Goal: Task Accomplishment & Management: Use online tool/utility

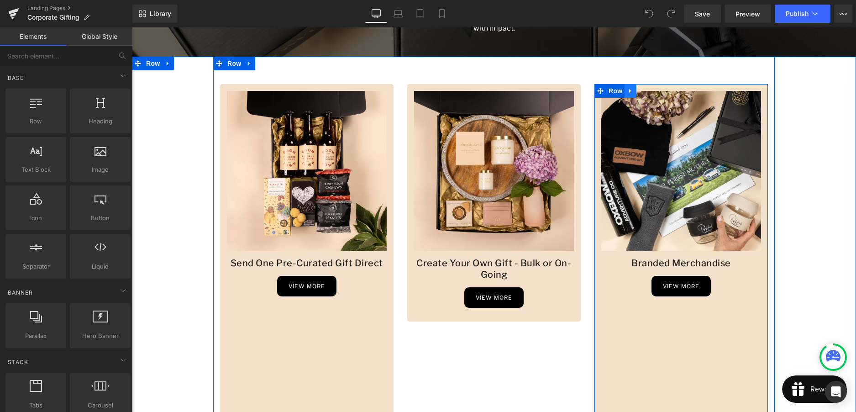
click at [630, 92] on icon at bounding box center [630, 91] width 6 height 7
click at [665, 92] on icon at bounding box center [666, 91] width 6 height 7
click at [625, 92] on link at bounding box center [631, 91] width 12 height 14
click at [630, 93] on icon at bounding box center [630, 91] width 6 height 7
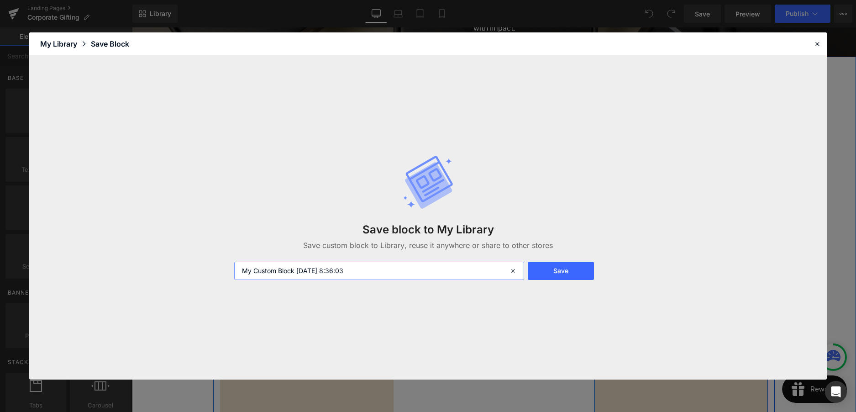
drag, startPoint x: 369, startPoint y: 271, endPoint x: 217, endPoint y: 263, distance: 151.8
click at [217, 263] on div "Save block to My Library Save custom block to Library, reuse it anywhere or sha…" at bounding box center [428, 217] width 798 height 324
type input "branded merch"
click at [551, 269] on button "Save" at bounding box center [561, 271] width 67 height 18
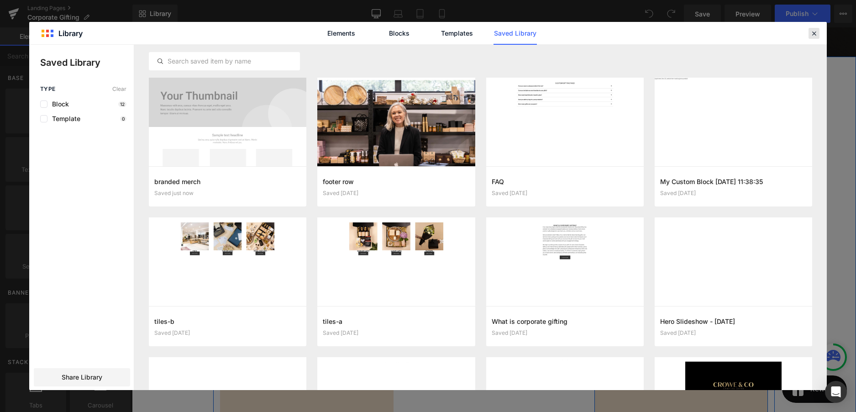
click at [811, 32] on icon at bounding box center [814, 33] width 8 height 8
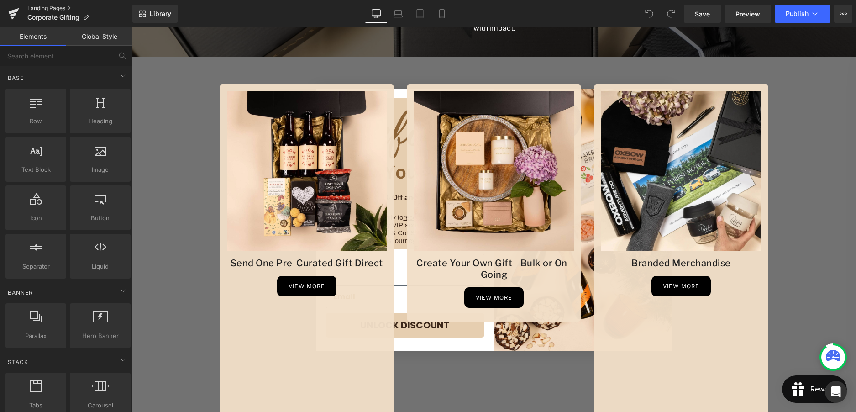
click at [57, 10] on link "Landing Pages" at bounding box center [79, 8] width 105 height 7
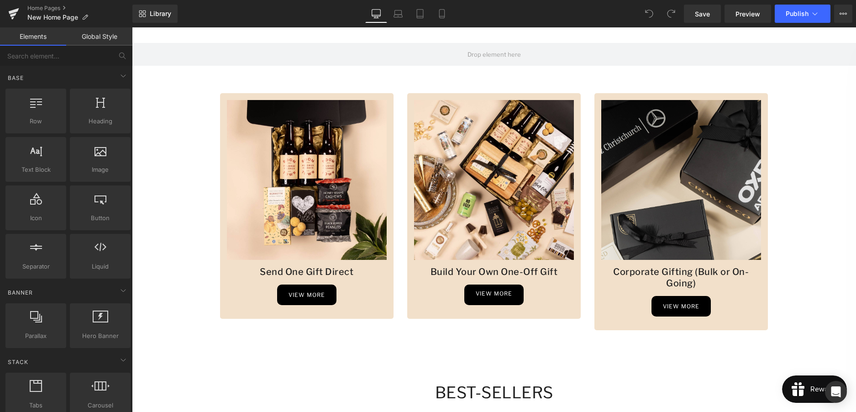
scroll to position [685, 0]
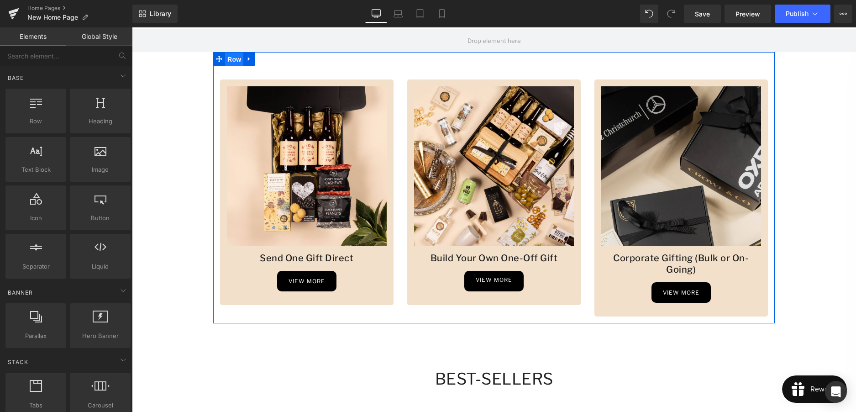
click at [232, 58] on span "Row" at bounding box center [234, 60] width 18 height 14
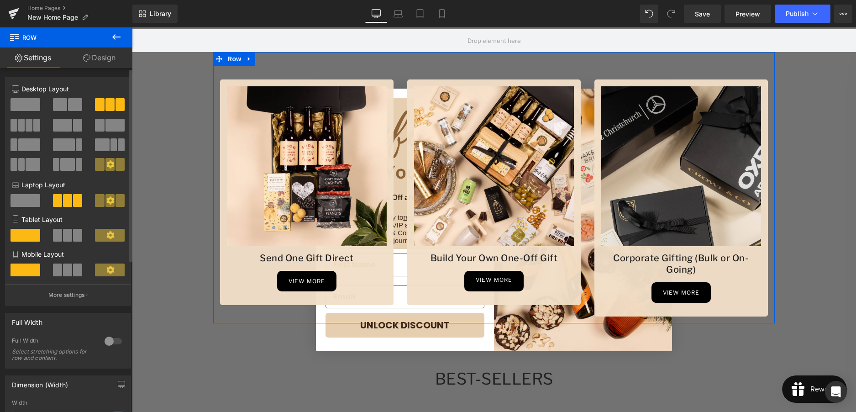
click at [21, 127] on span at bounding box center [21, 125] width 7 height 13
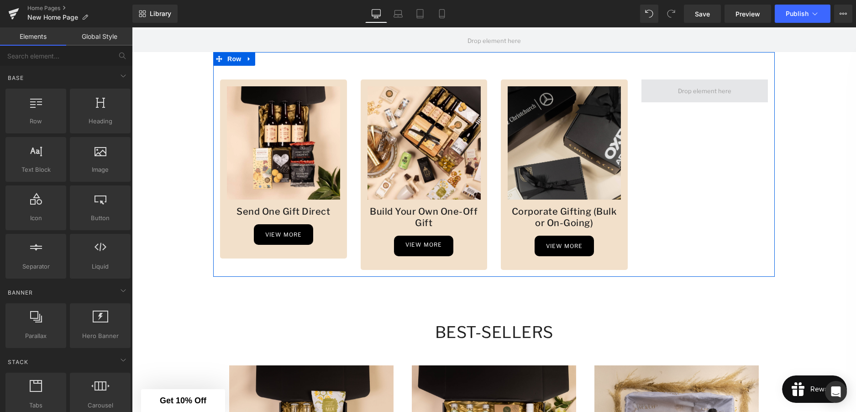
click at [705, 88] on span at bounding box center [705, 91] width 60 height 16
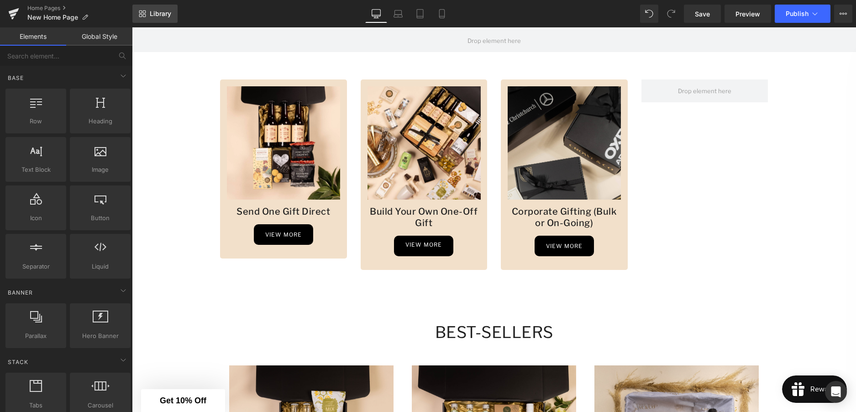
click at [163, 14] on span "Library" at bounding box center [160, 14] width 21 height 8
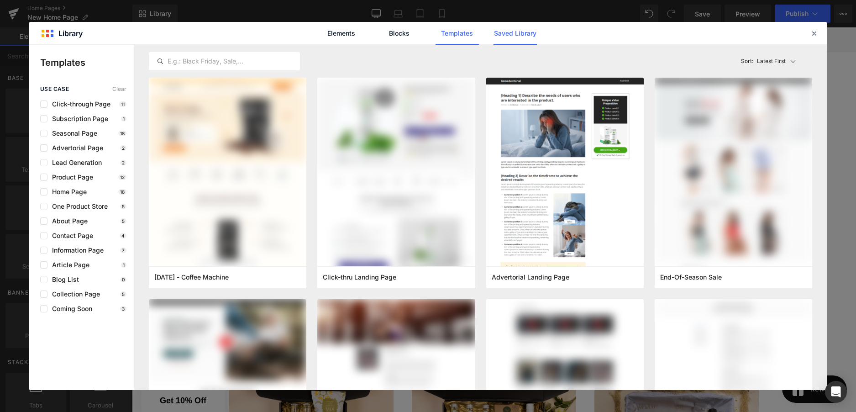
click at [512, 37] on link "Saved Library" at bounding box center [515, 33] width 43 height 23
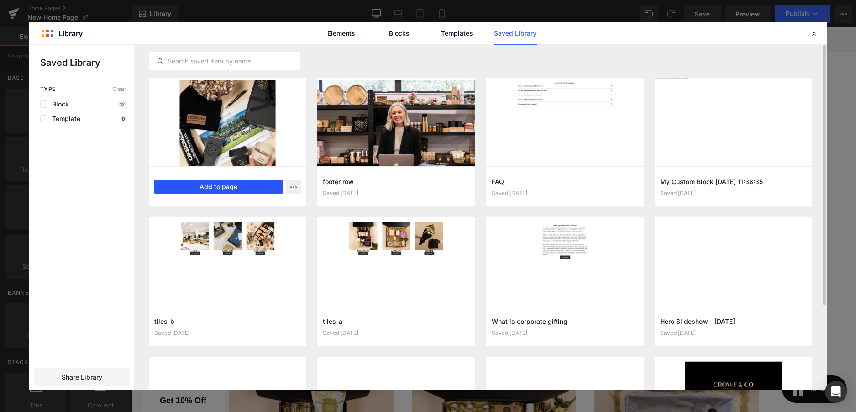
click at [240, 190] on button "Add to page" at bounding box center [218, 186] width 128 height 15
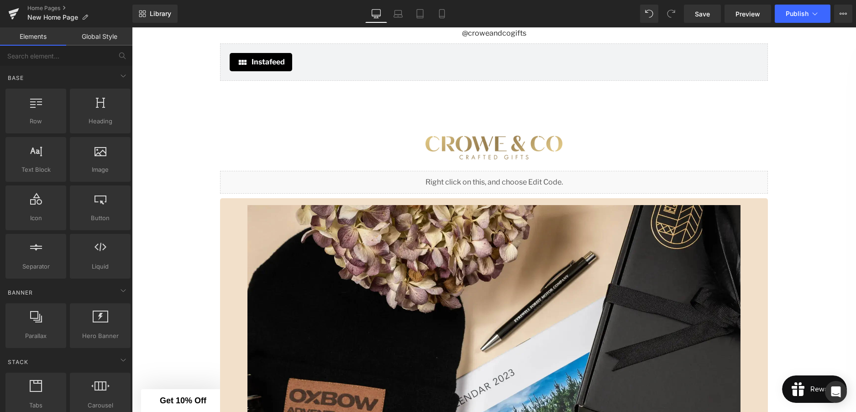
scroll to position [1812, 0]
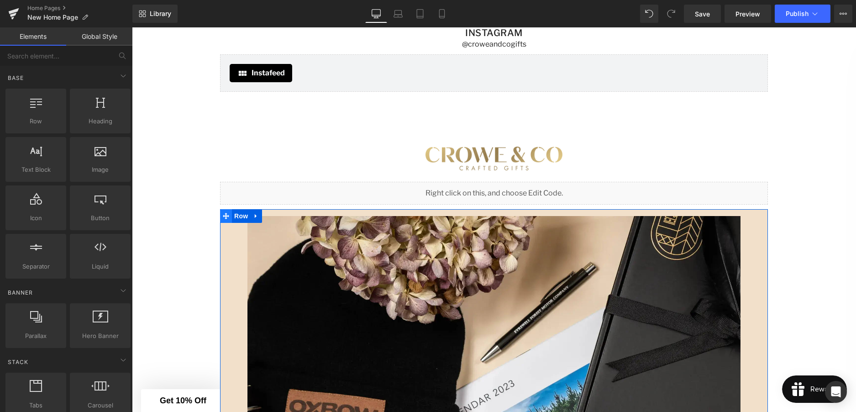
click at [230, 215] on span at bounding box center [226, 216] width 12 height 14
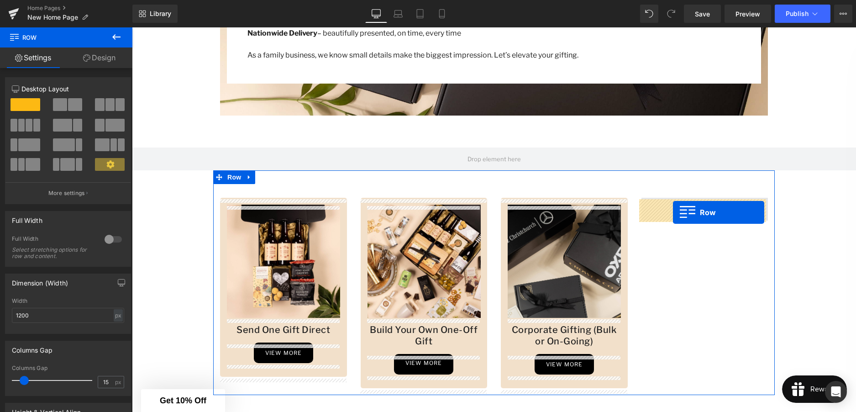
drag, startPoint x: 222, startPoint y: 215, endPoint x: 673, endPoint y: 212, distance: 450.6
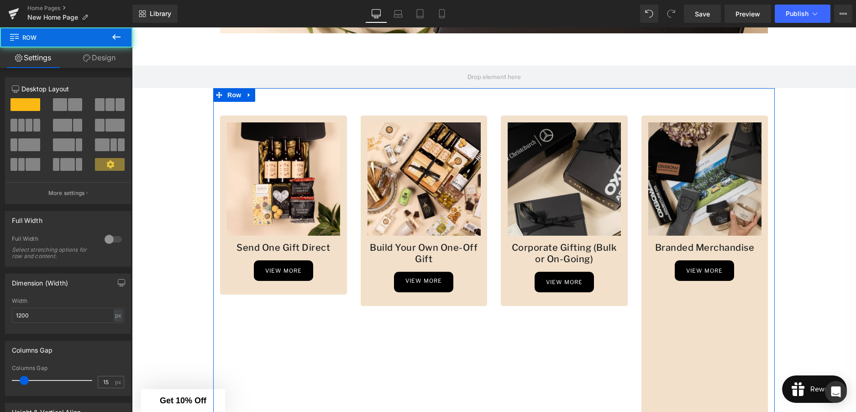
scroll to position [669, 0]
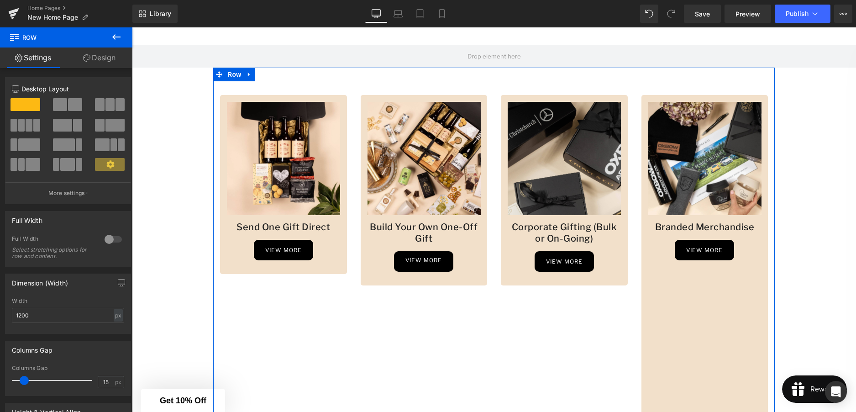
click at [704, 99] on div "Image Branded Merchandise Heading view more Button Row" at bounding box center [704, 374] width 127 height 559
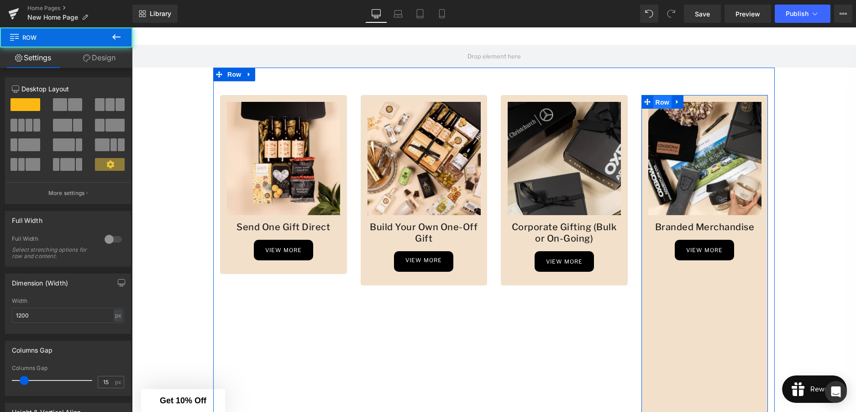
click at [663, 100] on span "Row" at bounding box center [662, 102] width 18 height 14
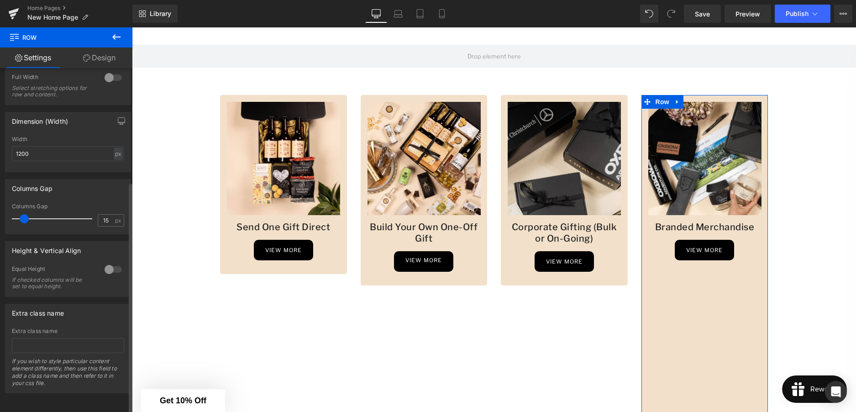
scroll to position [169, 0]
click at [112, 262] on div at bounding box center [113, 269] width 22 height 15
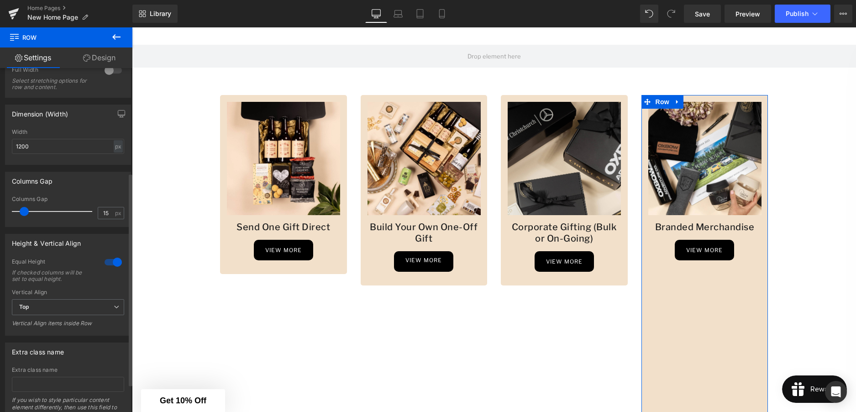
click at [103, 263] on div at bounding box center [113, 262] width 22 height 15
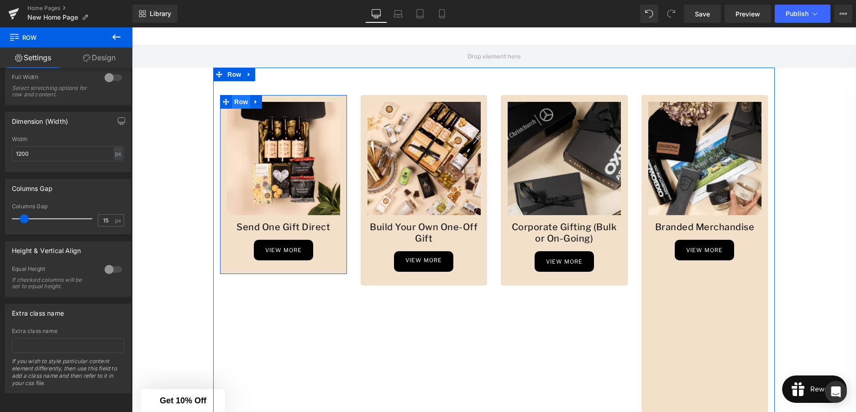
click at [241, 102] on span "Row" at bounding box center [241, 102] width 18 height 14
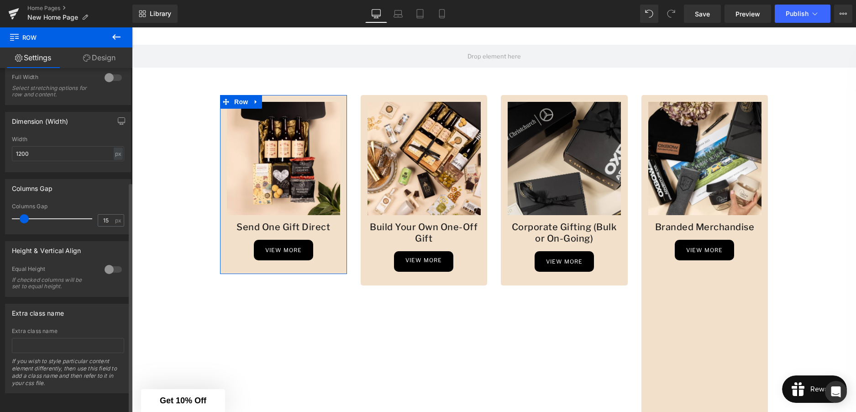
click at [114, 262] on div at bounding box center [113, 269] width 22 height 15
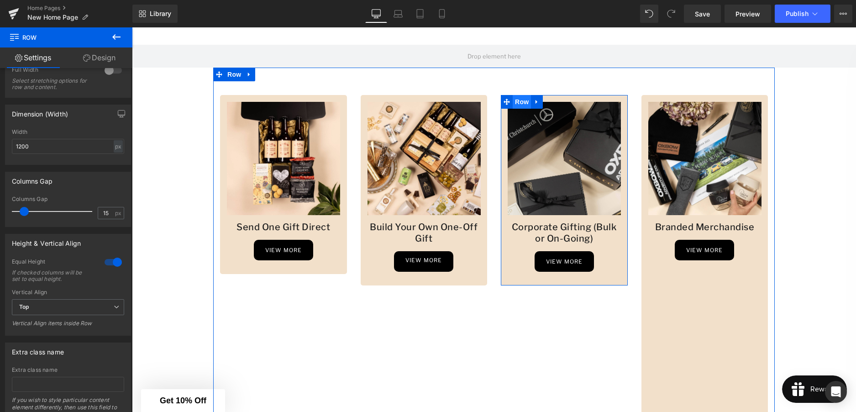
click at [524, 102] on span "Row" at bounding box center [522, 102] width 18 height 14
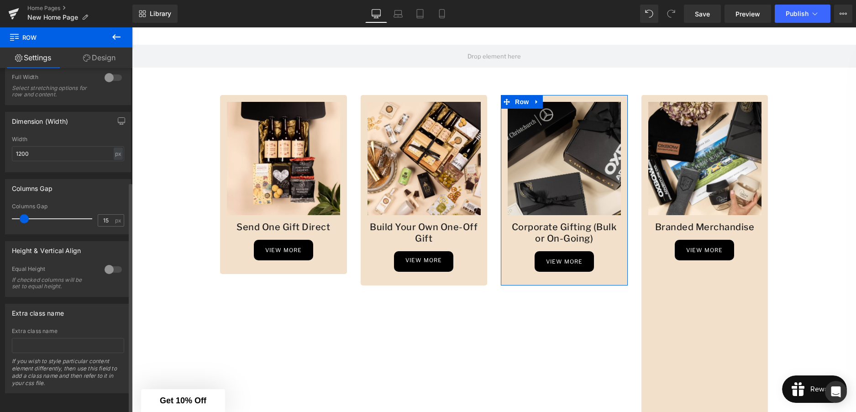
click at [114, 262] on div at bounding box center [113, 269] width 22 height 15
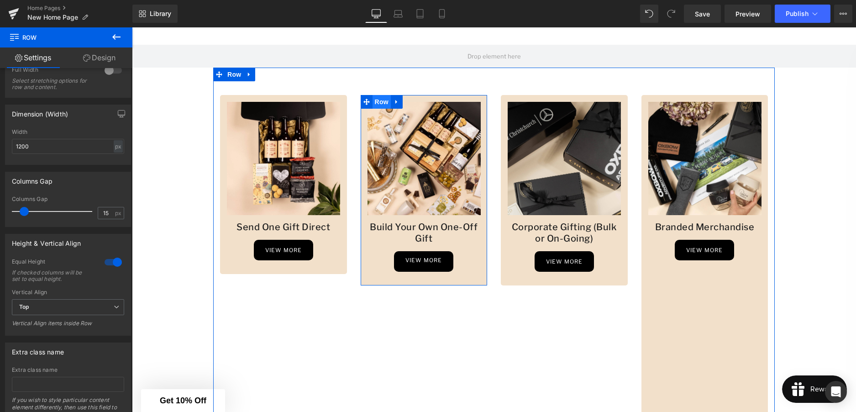
click at [382, 101] on span "Row" at bounding box center [382, 102] width 18 height 14
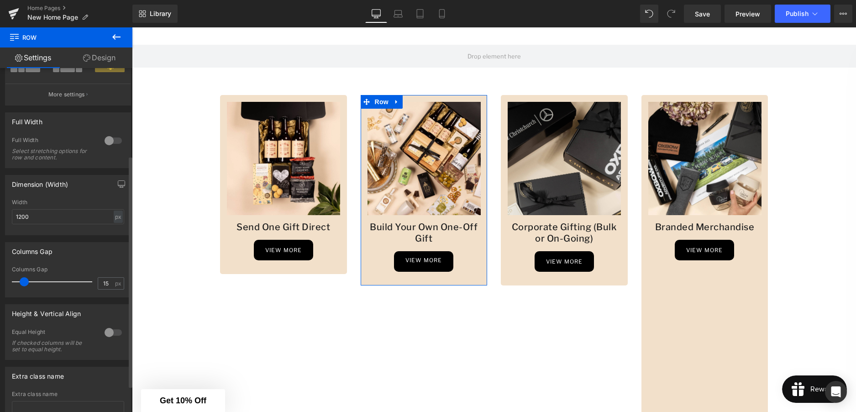
scroll to position [138, 0]
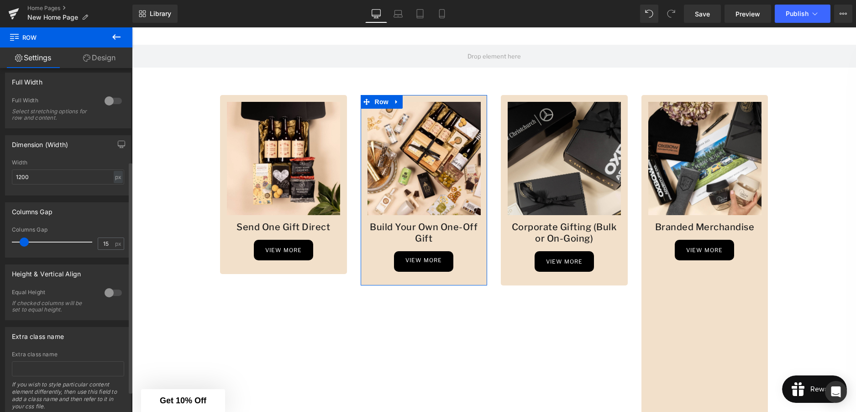
click at [117, 292] on div at bounding box center [113, 292] width 22 height 15
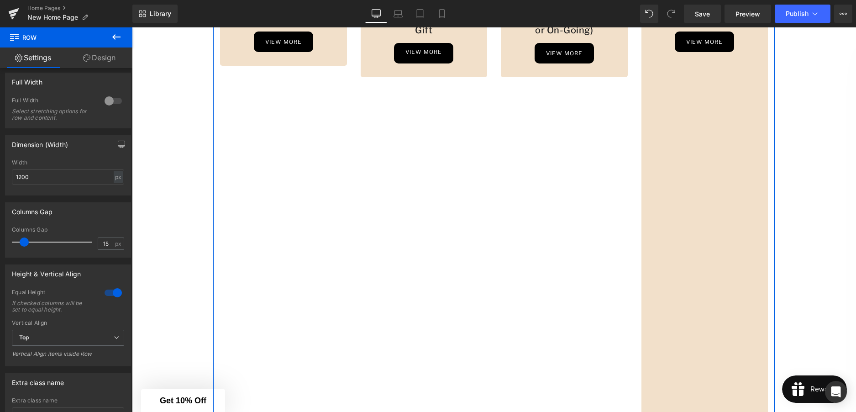
scroll to position [647, 0]
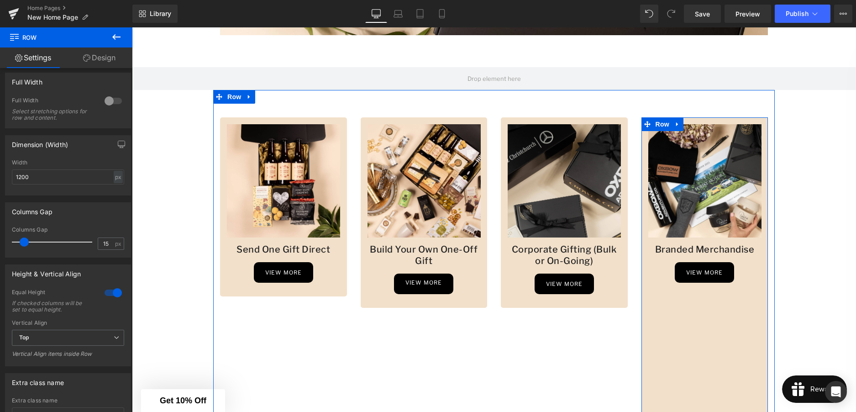
click at [669, 352] on div "Image Branded Merchandise Heading view more Button Row" at bounding box center [704, 396] width 127 height 559
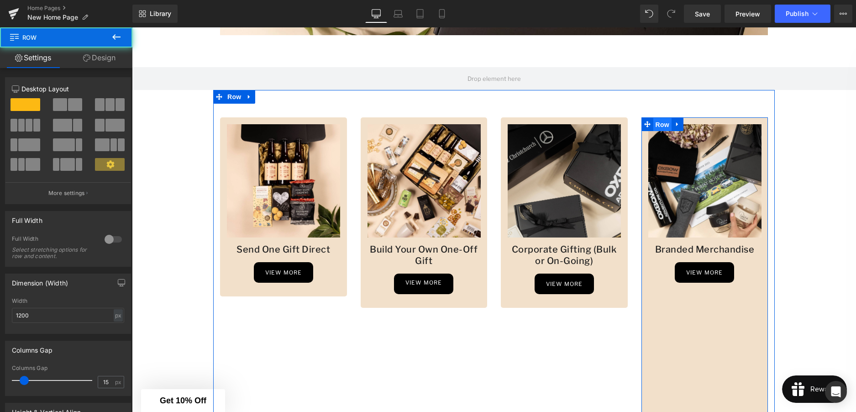
click at [657, 123] on span "Row" at bounding box center [662, 125] width 18 height 14
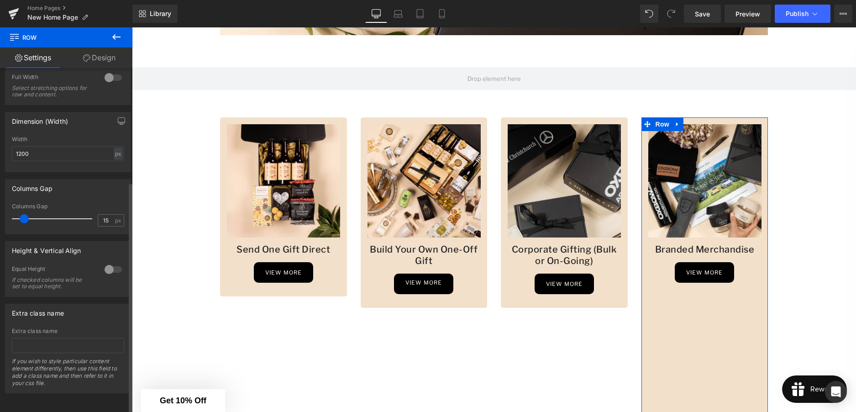
scroll to position [169, 0]
click at [111, 262] on div at bounding box center [113, 269] width 22 height 15
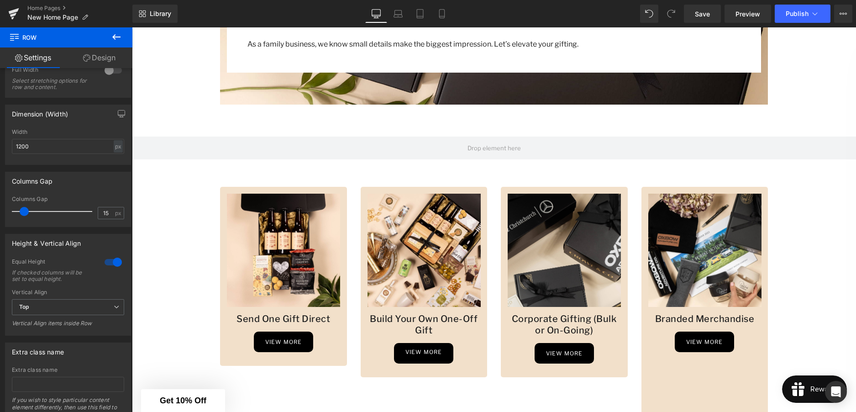
scroll to position [556, 0]
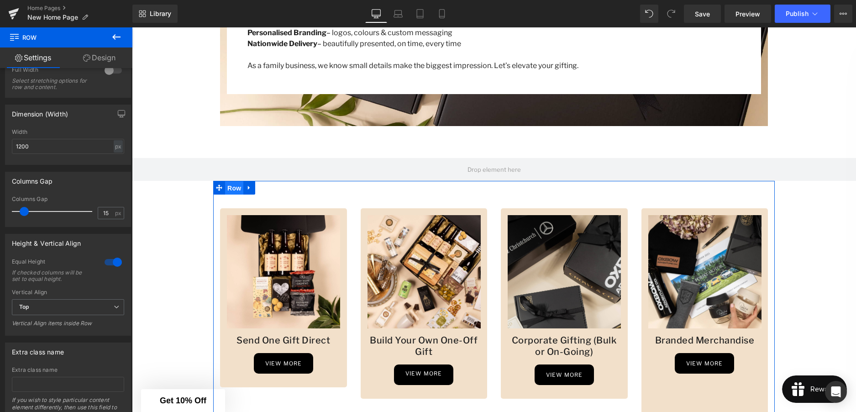
click at [236, 189] on span "Row" at bounding box center [234, 188] width 18 height 14
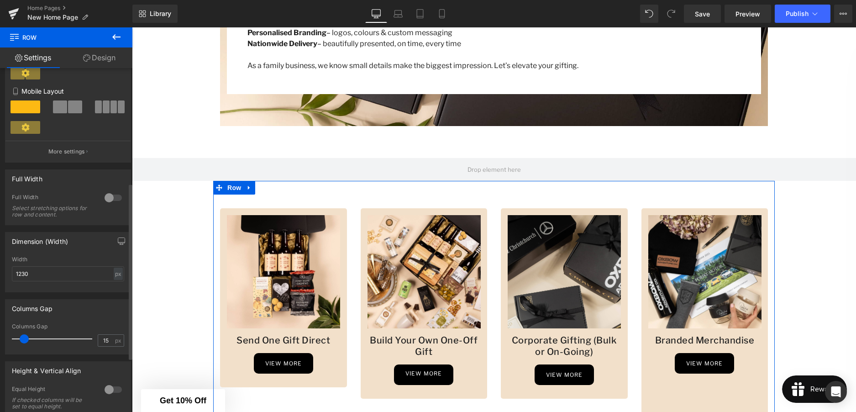
scroll to position [257, 0]
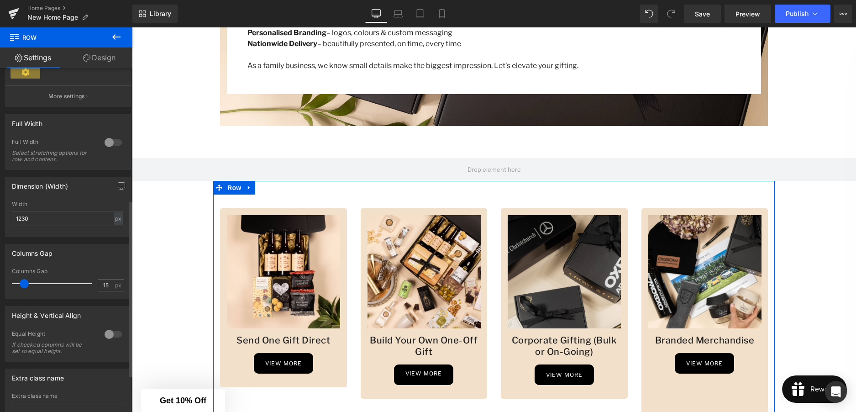
click at [115, 335] on div at bounding box center [113, 334] width 22 height 15
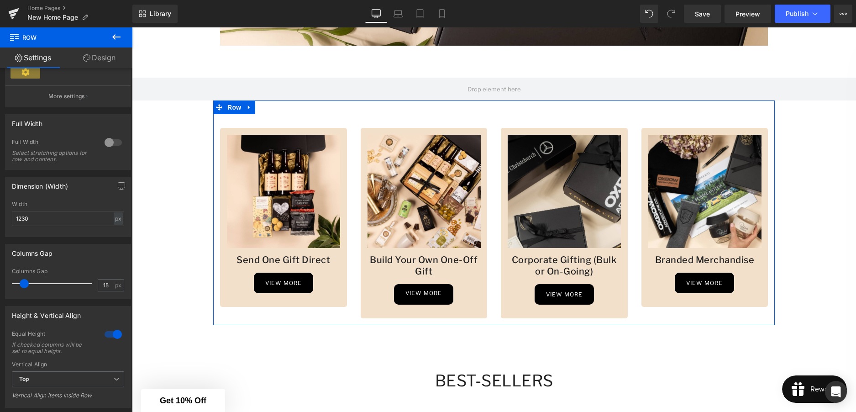
scroll to position [637, 0]
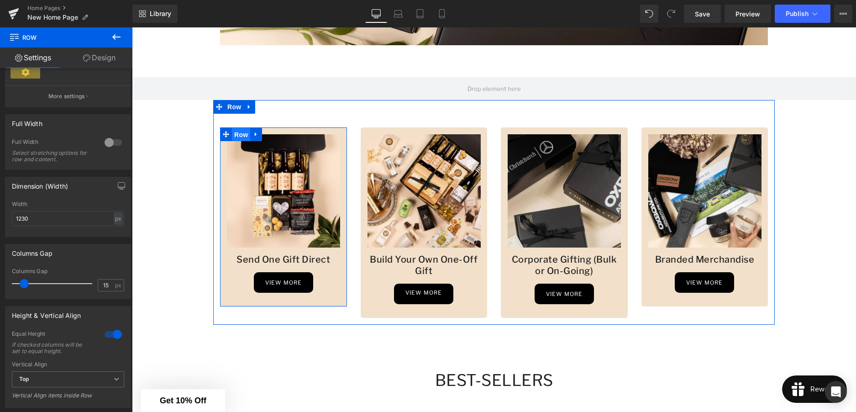
click at [242, 132] on span "Row" at bounding box center [241, 135] width 18 height 14
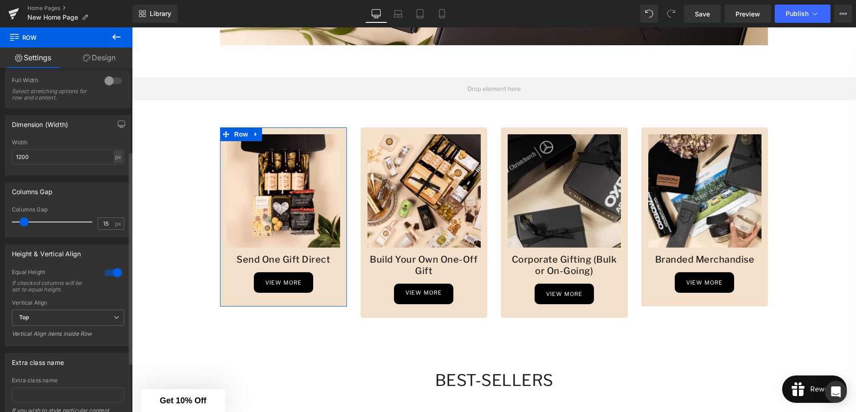
scroll to position [191, 0]
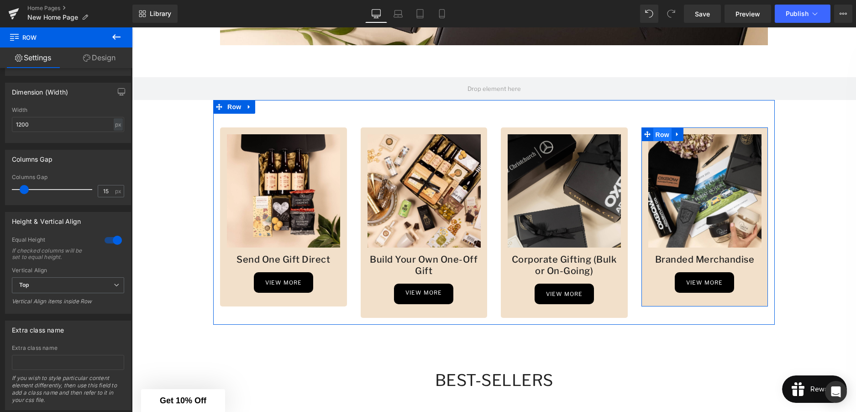
click at [662, 133] on span "Row" at bounding box center [662, 135] width 18 height 14
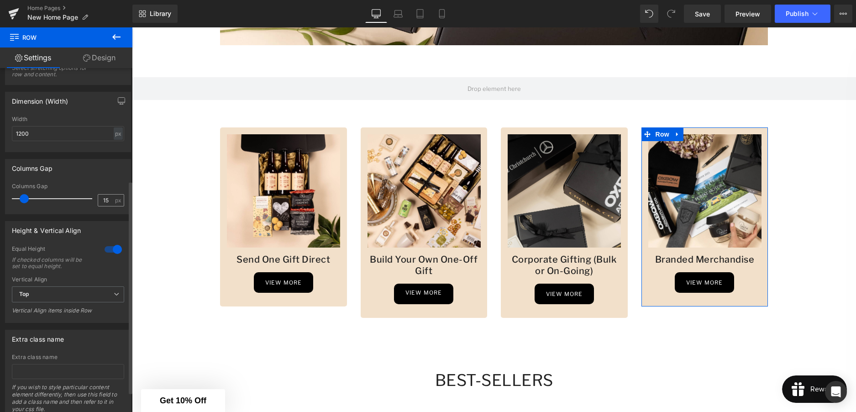
scroll to position [190, 0]
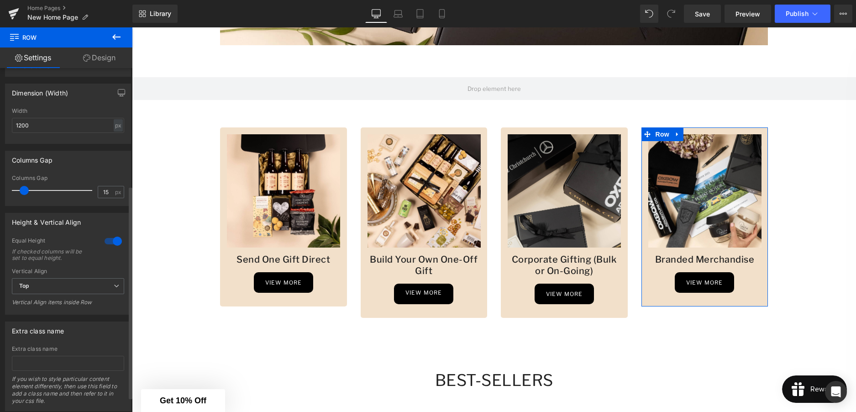
click at [107, 242] on div at bounding box center [113, 241] width 22 height 15
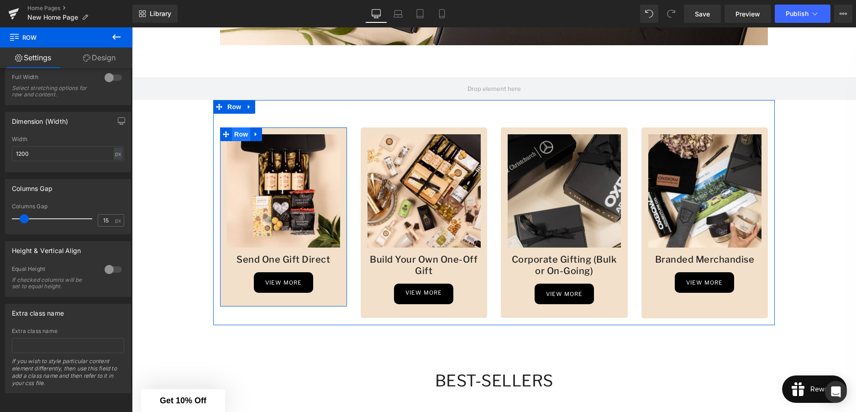
click at [238, 131] on span "Row" at bounding box center [241, 134] width 18 height 14
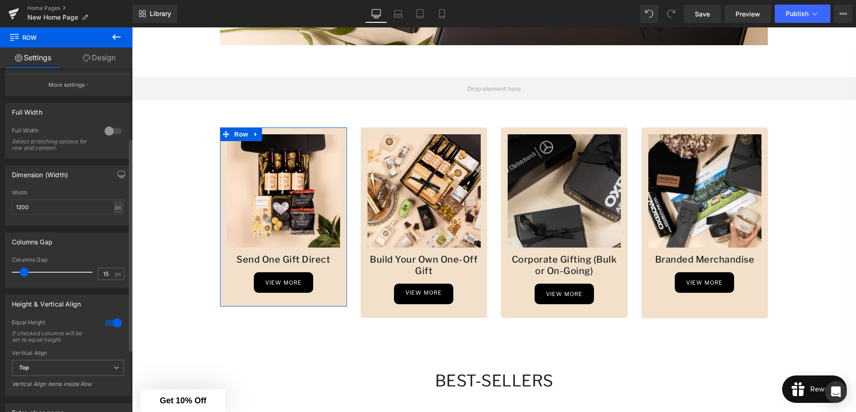
scroll to position [113, 0]
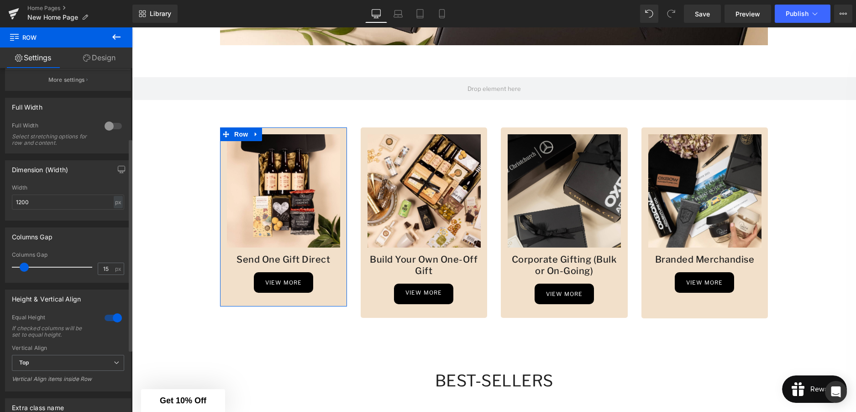
click at [105, 320] on div at bounding box center [113, 317] width 22 height 15
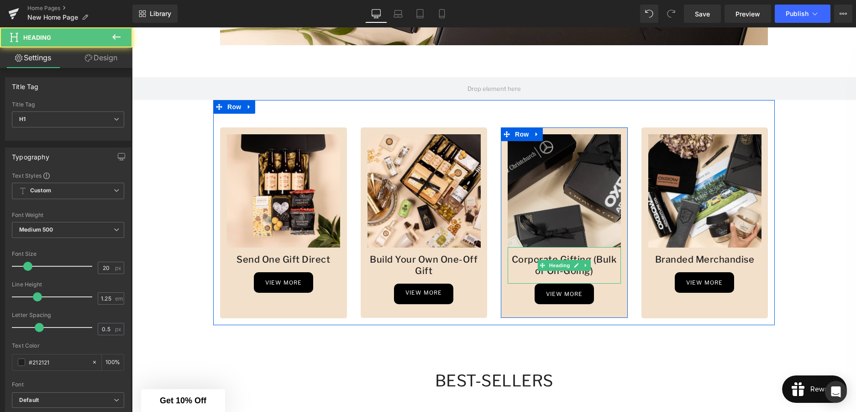
click at [598, 272] on h1 "Corporate Gifting (Bulk or On-Going)" at bounding box center [564, 265] width 113 height 23
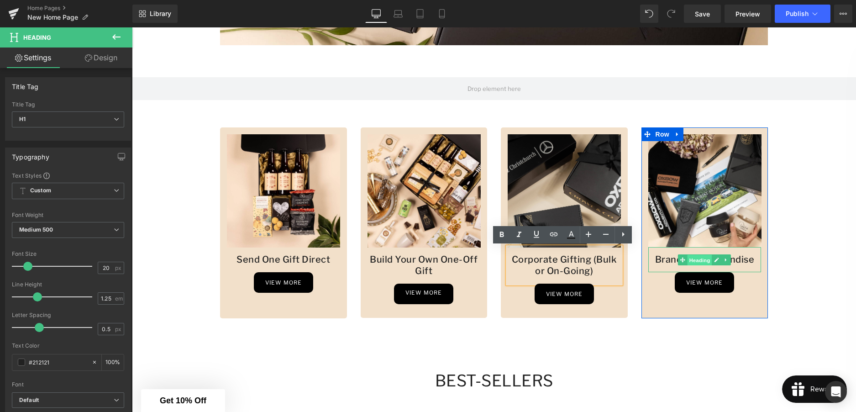
click at [704, 262] on span "Heading" at bounding box center [700, 259] width 25 height 11
drag, startPoint x: 741, startPoint y: 260, endPoint x: 750, endPoint y: 261, distance: 9.2
click at [741, 260] on h1 "Branded Merchandise" at bounding box center [704, 259] width 113 height 11
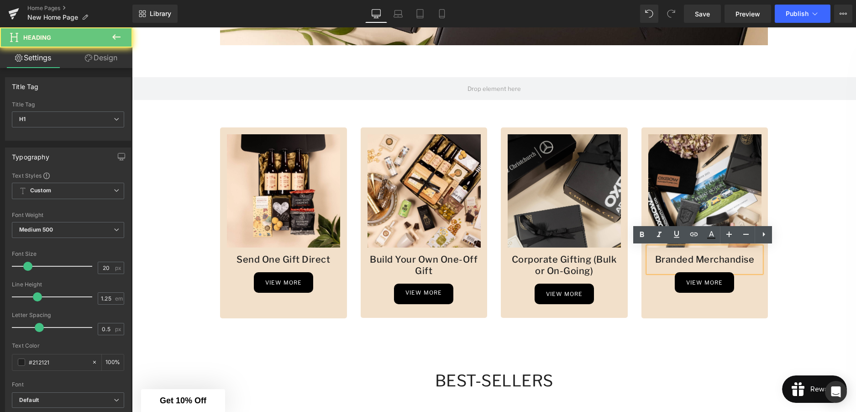
click at [753, 261] on h1 "Branded Merchandise" at bounding box center [704, 259] width 113 height 11
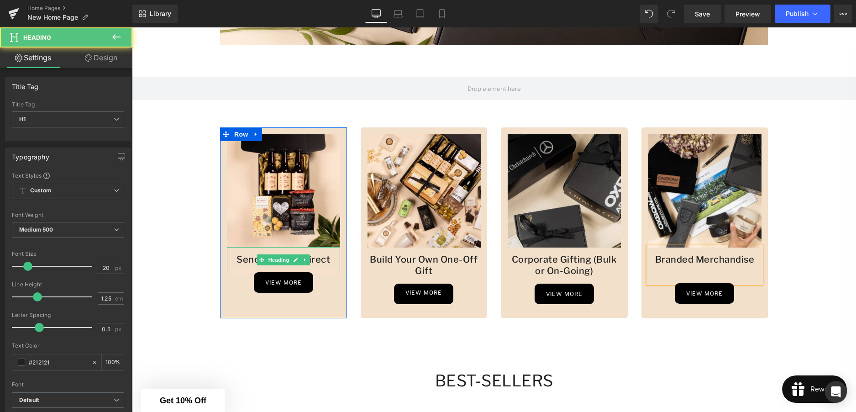
click at [310, 260] on h1 "Send One Gift Direct" at bounding box center [283, 259] width 113 height 11
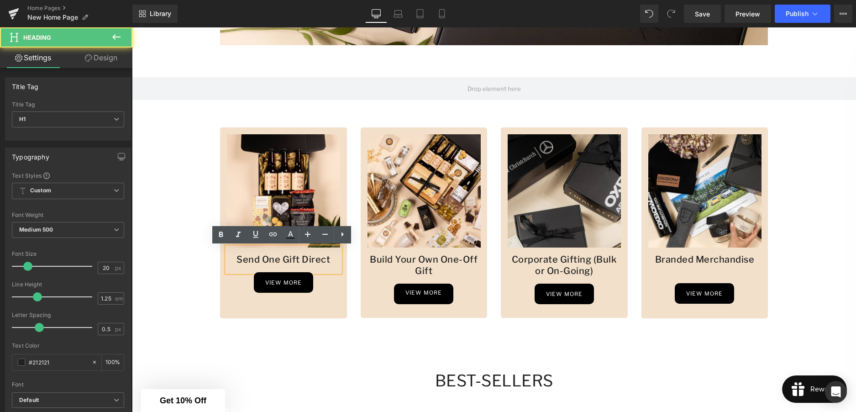
click at [320, 260] on h1 "Send One Gift Direct" at bounding box center [283, 259] width 113 height 11
drag, startPoint x: 323, startPoint y: 260, endPoint x: 329, endPoint y: 267, distance: 8.7
click at [323, 260] on h1 "Send One Gift Direct" at bounding box center [283, 259] width 113 height 11
click at [328, 262] on h1 "Send One Gift Direct" at bounding box center [283, 259] width 113 height 11
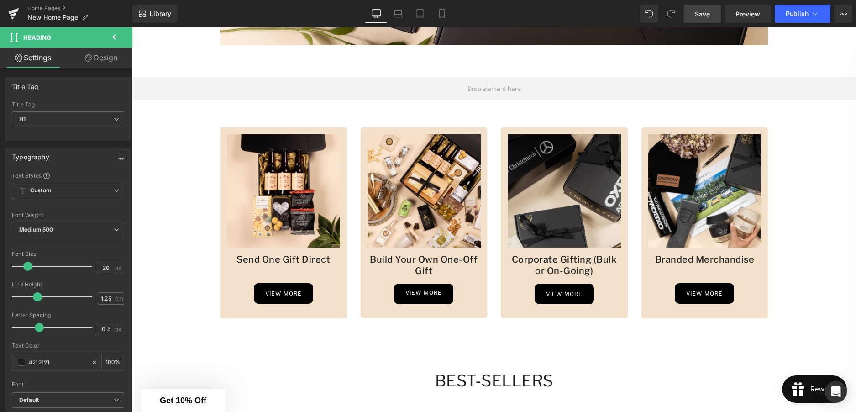
click at [711, 16] on link "Save" at bounding box center [702, 14] width 37 height 18
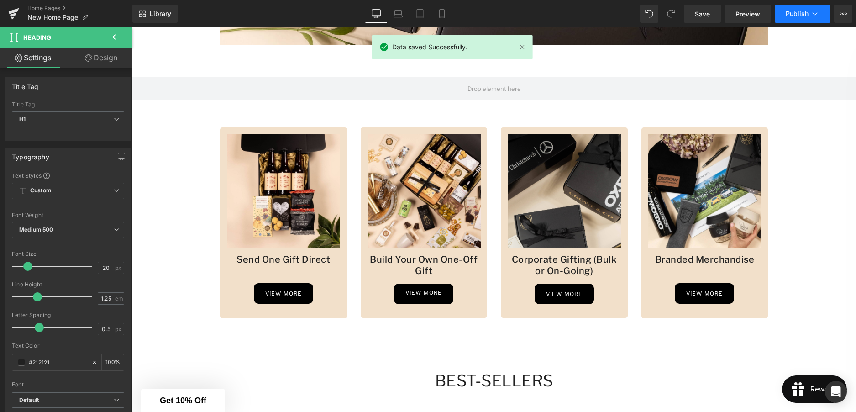
click at [797, 16] on span "Publish" at bounding box center [797, 13] width 23 height 7
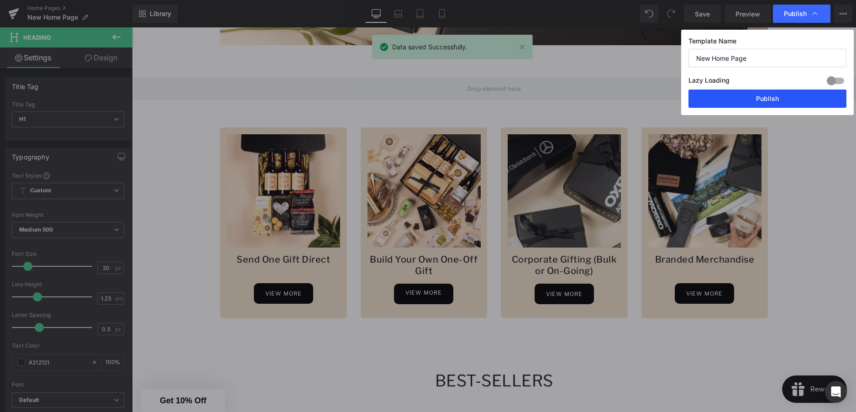
click at [778, 97] on button "Publish" at bounding box center [767, 98] width 158 height 18
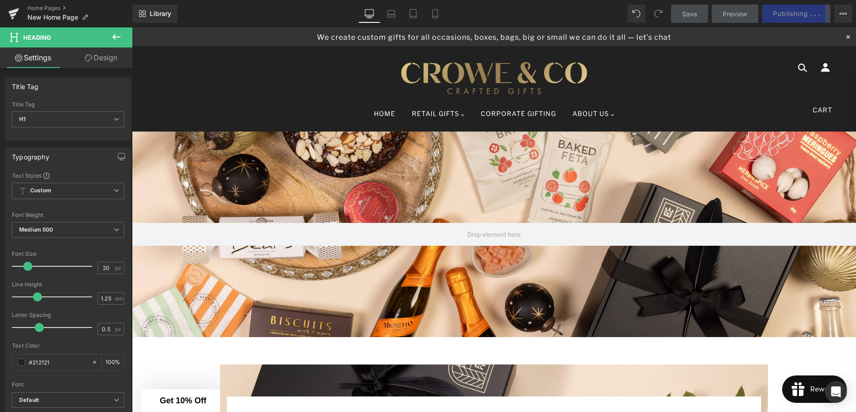
scroll to position [0, 0]
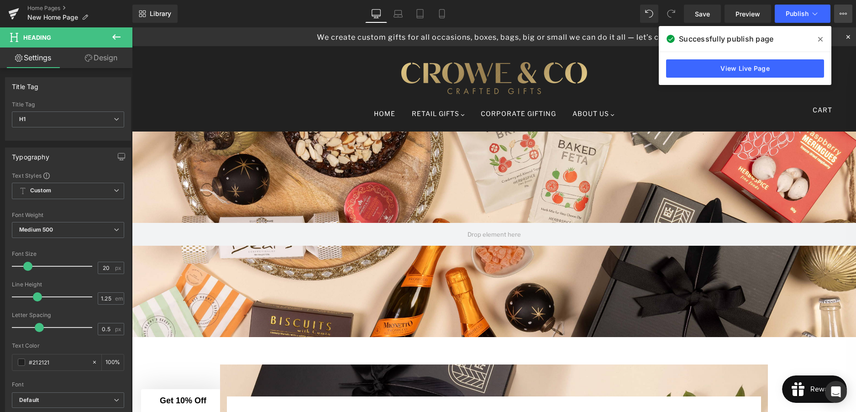
click at [841, 13] on icon at bounding box center [841, 14] width 2 height 2
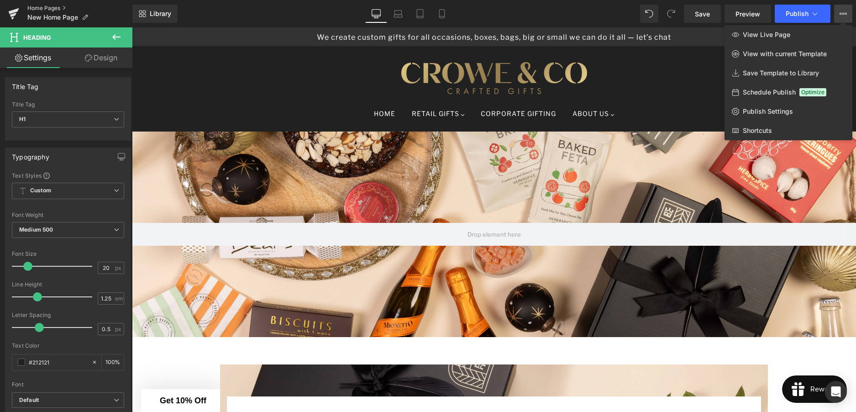
click at [44, 9] on link "Home Pages" at bounding box center [79, 8] width 105 height 7
